Goal: Find specific page/section: Find specific page/section

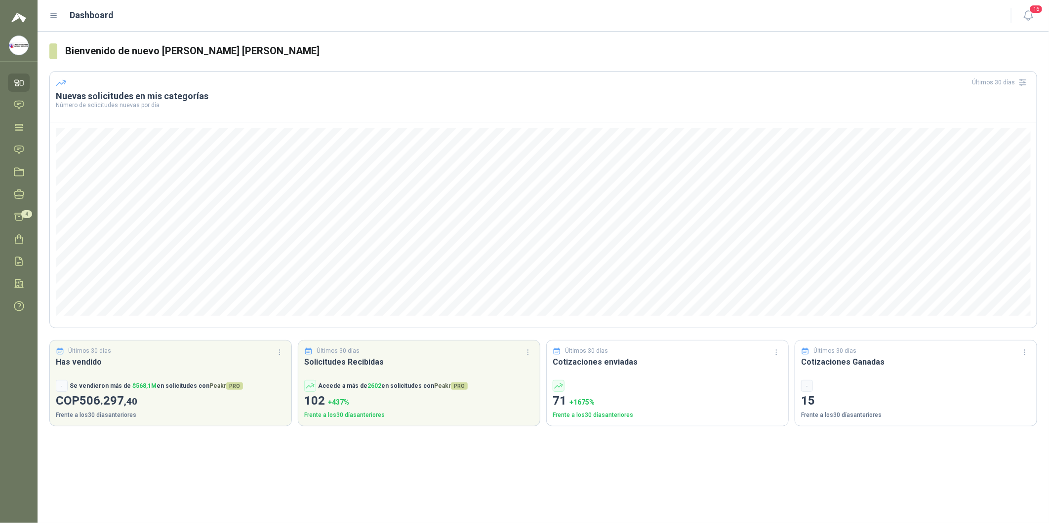
click at [22, 3] on div at bounding box center [19, 12] width 38 height 24
click at [23, 213] on span "4" at bounding box center [26, 214] width 11 height 8
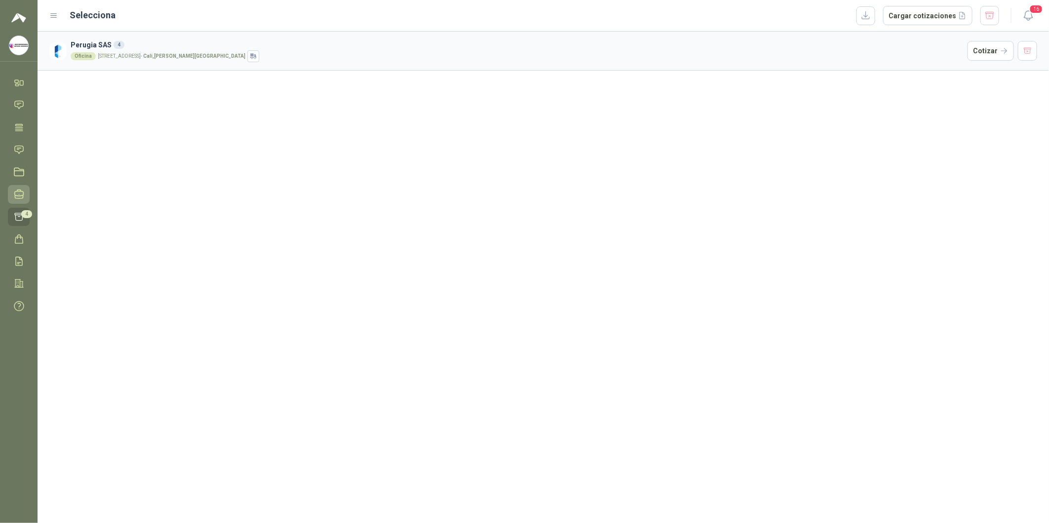
click at [18, 195] on icon at bounding box center [19, 194] width 10 height 10
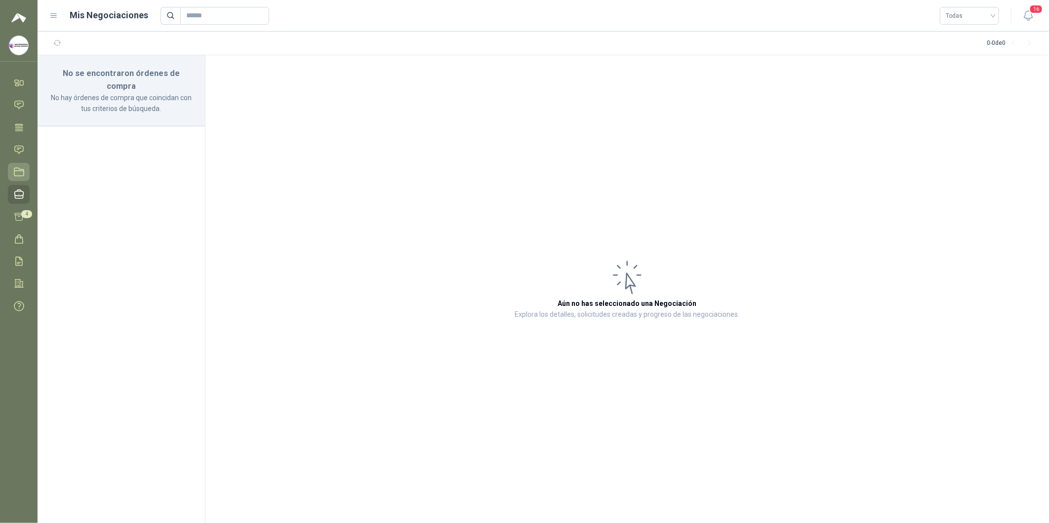
click at [23, 172] on icon at bounding box center [19, 172] width 10 height 10
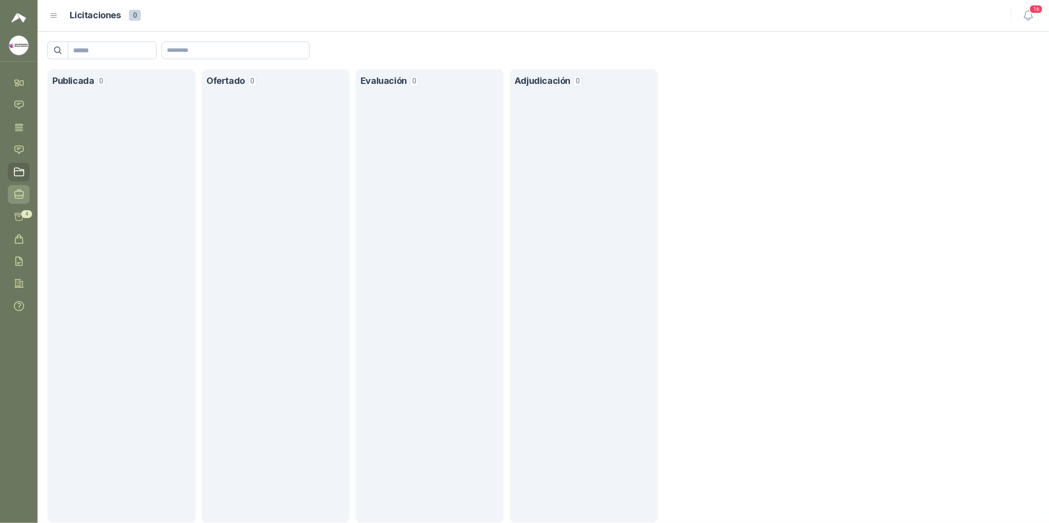
click at [23, 192] on icon at bounding box center [19, 194] width 9 height 9
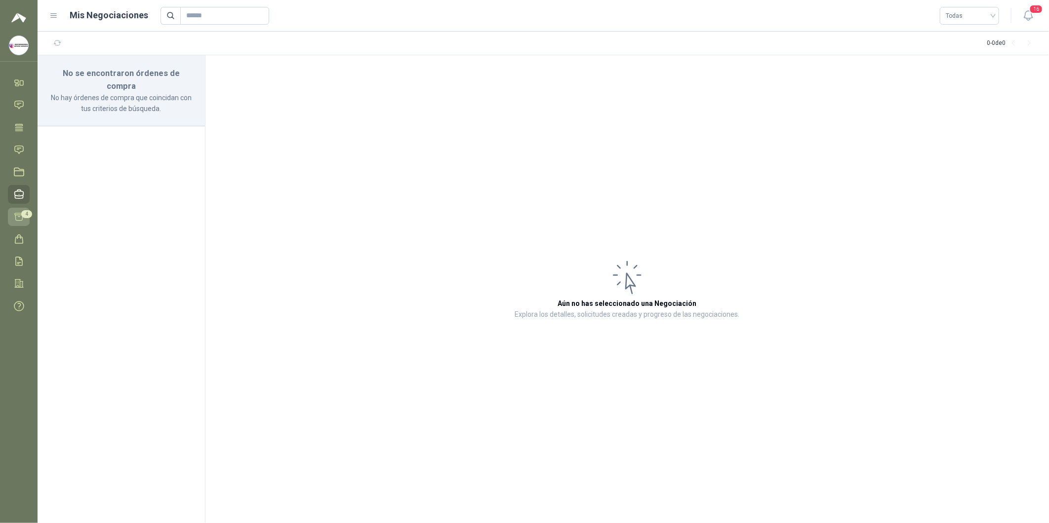
click at [19, 217] on icon at bounding box center [19, 217] width 10 height 10
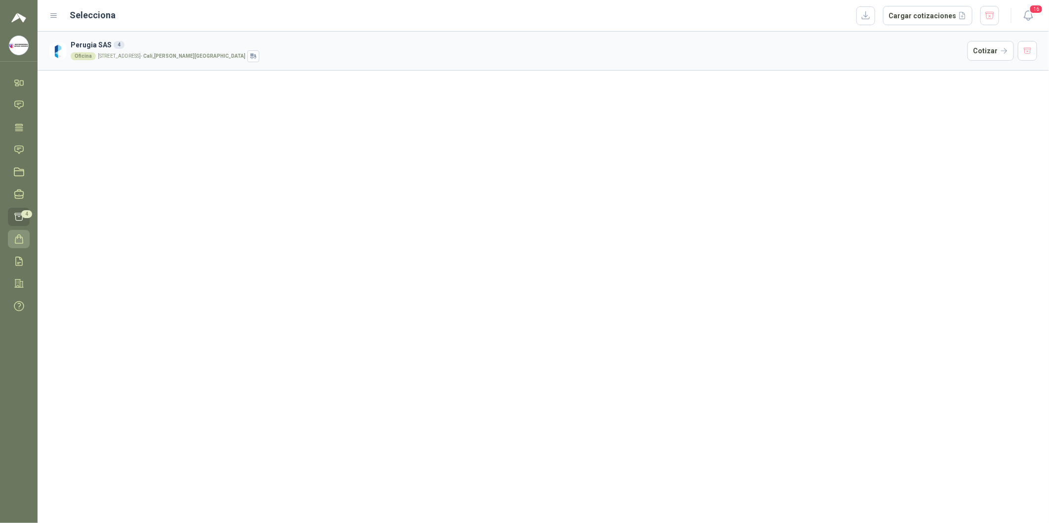
click at [22, 244] on link "Órdenes de Compra" at bounding box center [19, 239] width 22 height 18
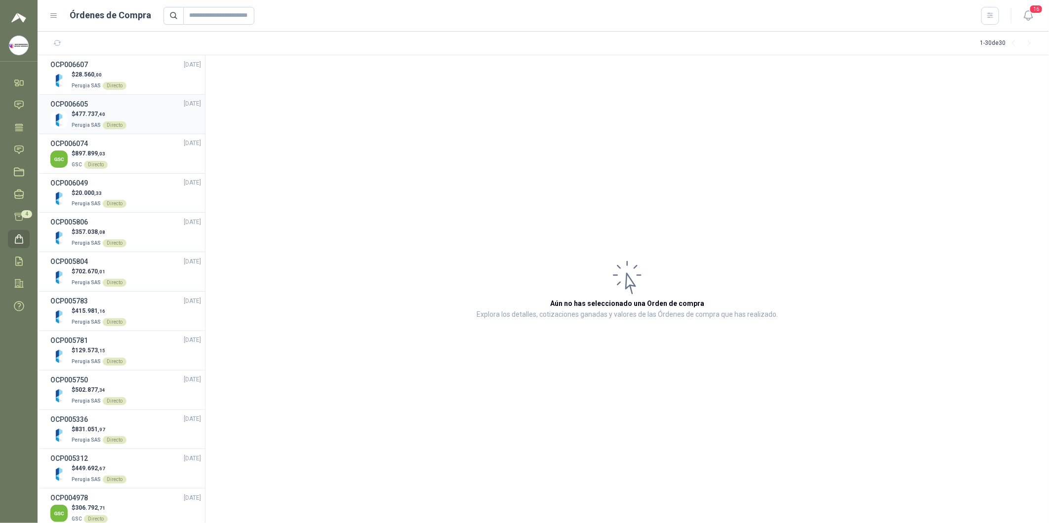
click at [112, 115] on p "$ 477.737 ,40" at bounding box center [99, 114] width 55 height 9
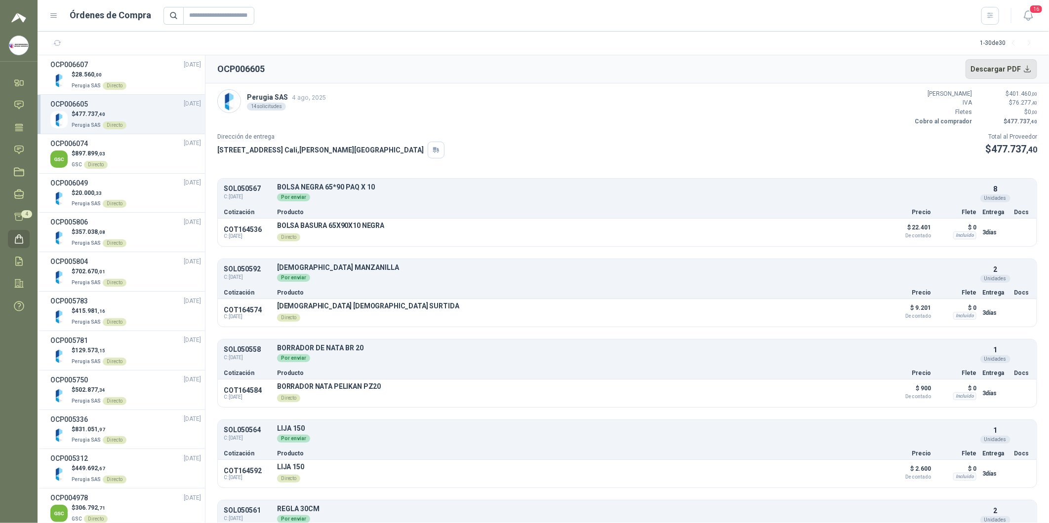
click at [467, 66] on button "Descargar PDF" at bounding box center [1001, 69] width 72 height 20
click at [98, 78] on p "$ 28.560 ,00" at bounding box center [99, 74] width 55 height 9
